Goal: Find specific page/section: Find specific page/section

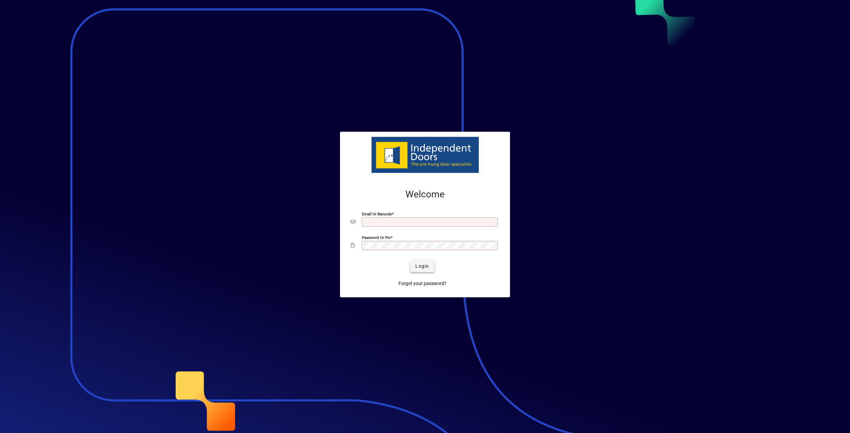
type input "**********"
click at [415, 268] on span "submit" at bounding box center [422, 266] width 24 height 16
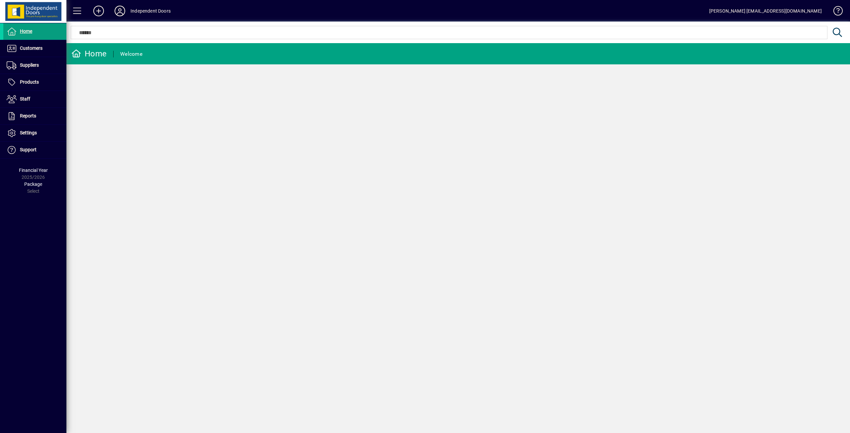
click at [118, 8] on icon at bounding box center [119, 11] width 13 height 11
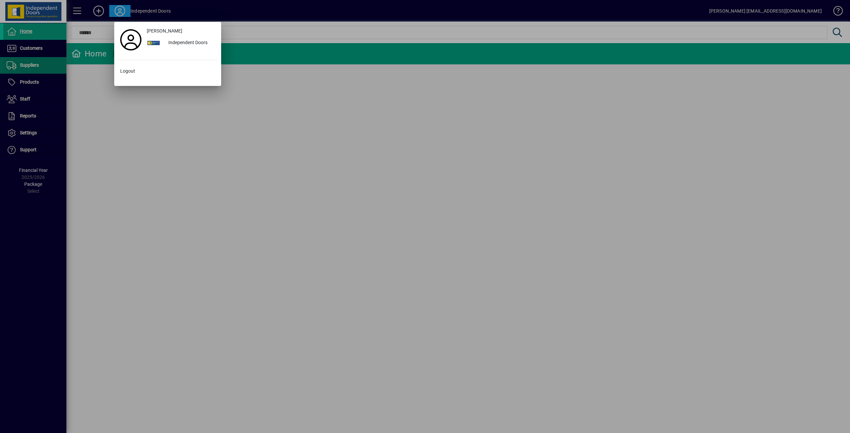
drag, startPoint x: 113, startPoint y: 115, endPoint x: 23, endPoint y: 65, distance: 102.8
click at [113, 115] on div at bounding box center [425, 216] width 850 height 433
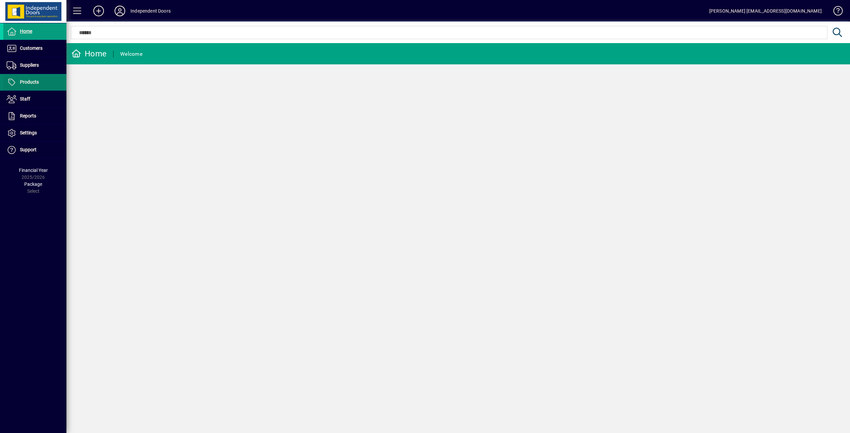
click at [29, 82] on span "Products" at bounding box center [29, 81] width 19 height 5
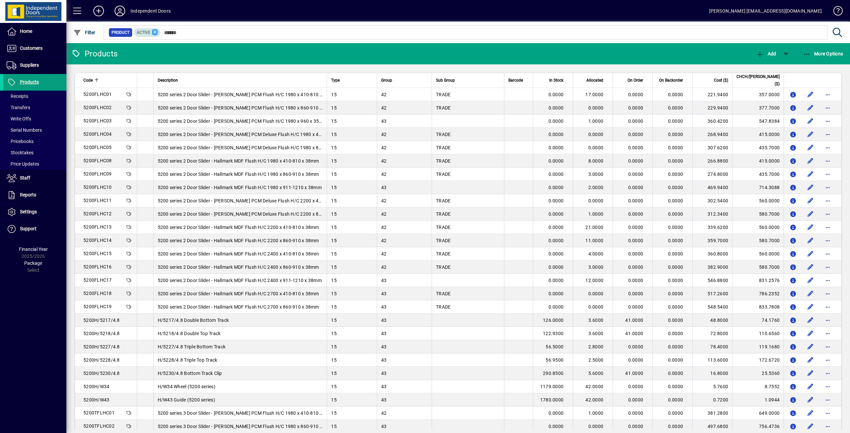
click at [155, 34] on icon at bounding box center [155, 32] width 6 height 6
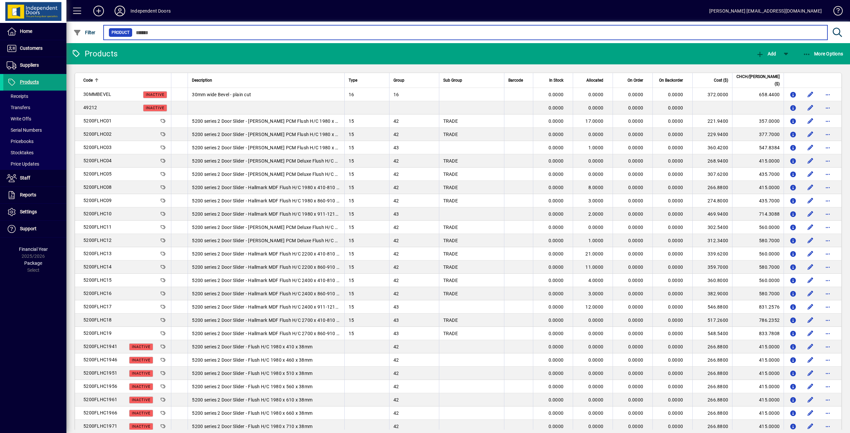
click at [163, 34] on input "text" at bounding box center [477, 32] width 690 height 9
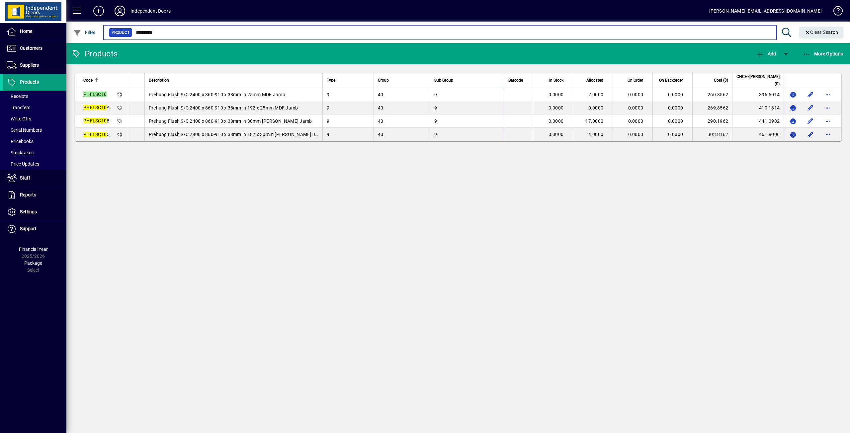
type input "********"
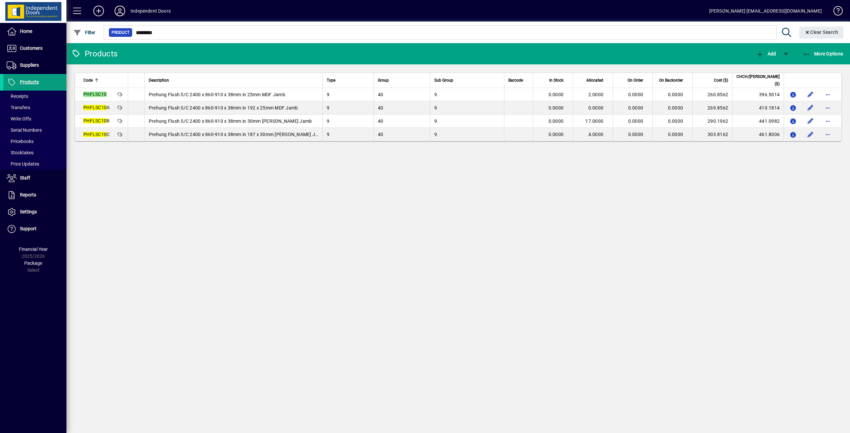
click at [117, 10] on icon at bounding box center [119, 11] width 13 height 11
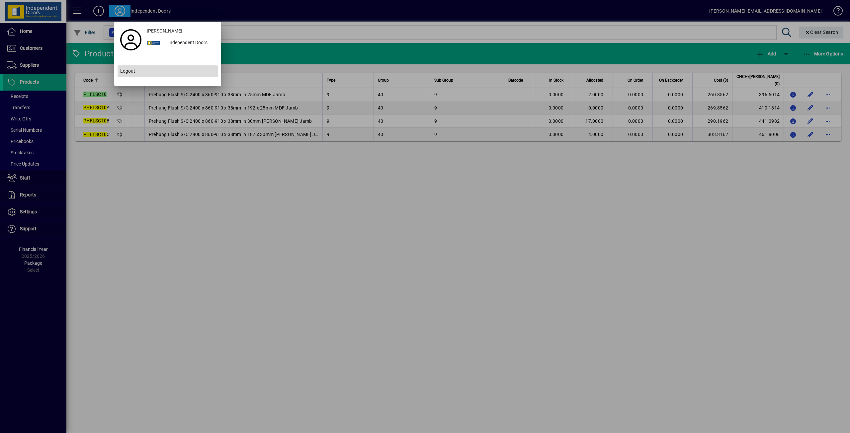
click at [129, 72] on span "Logout" at bounding box center [127, 71] width 15 height 7
